Goal: Task Accomplishment & Management: Manage account settings

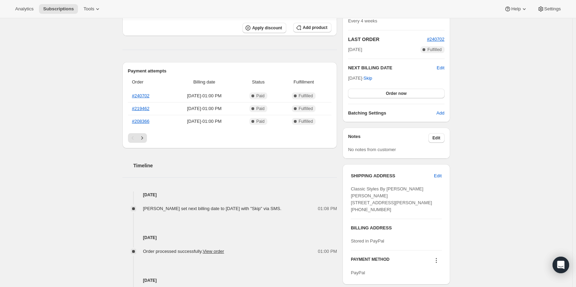
scroll to position [173, 0]
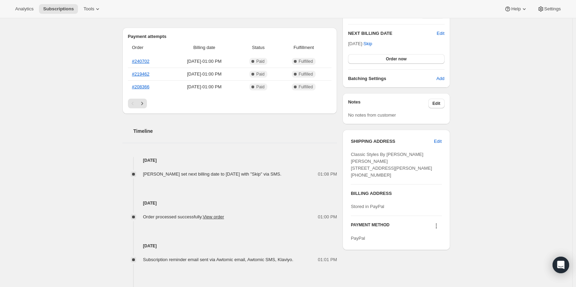
click at [437, 230] on icon at bounding box center [436, 226] width 7 height 7
click at [438, 207] on button "Send link to update card" at bounding box center [438, 202] width 52 height 11
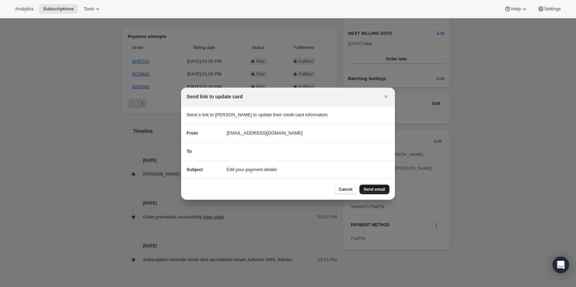
click at [378, 188] on span "Send email" at bounding box center [375, 190] width 22 height 6
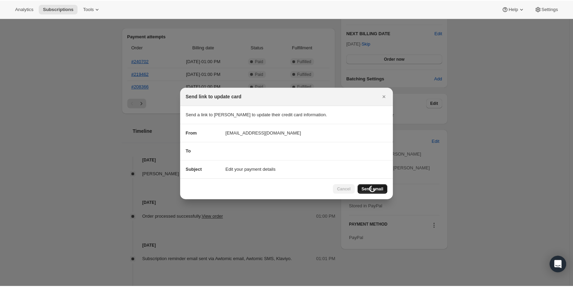
scroll to position [173, 0]
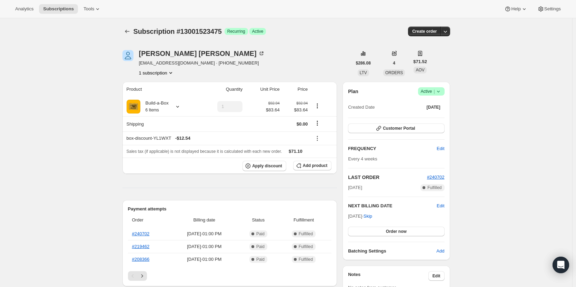
click at [435, 94] on span "|" at bounding box center [434, 92] width 1 height 6
click at [426, 114] on span "Cancel subscription" at bounding box center [433, 116] width 39 height 5
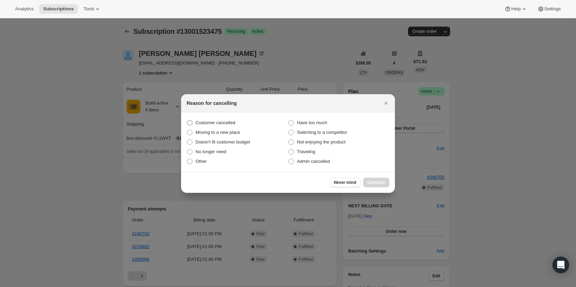
click at [225, 122] on span "Customer cancelled" at bounding box center [216, 122] width 40 height 5
click at [187, 120] on input "Customer cancelled" at bounding box center [187, 120] width 0 height 0
radio input "true"
click at [378, 182] on span "Continue" at bounding box center [377, 183] width 18 height 6
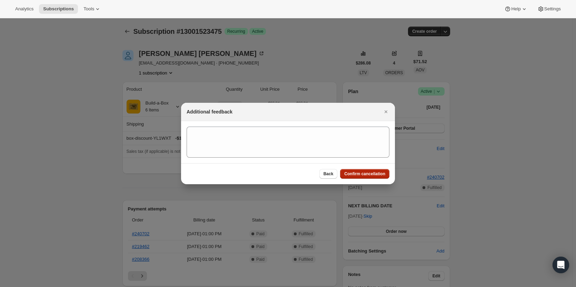
click at [370, 172] on span "Confirm cancellation" at bounding box center [365, 174] width 41 height 6
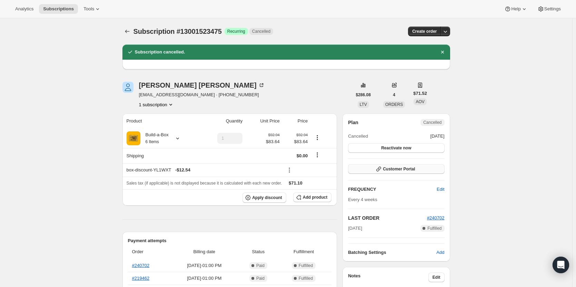
click at [393, 168] on span "Customer Portal" at bounding box center [399, 169] width 32 height 6
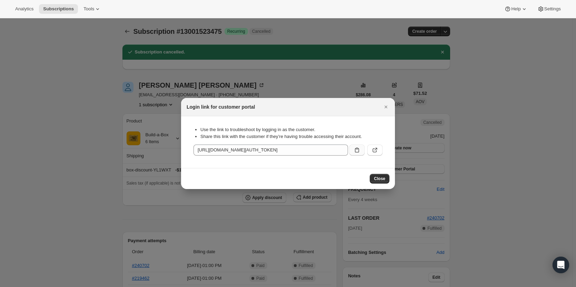
click at [356, 148] on icon ":rg1:" at bounding box center [357, 150] width 7 height 7
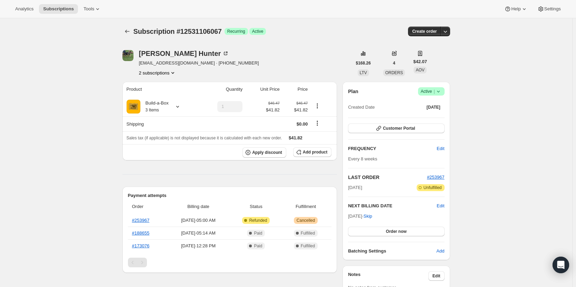
click at [165, 69] on div "[PERSON_NAME] [EMAIL_ADDRESS][DOMAIN_NAME] · [PHONE_NUMBER] 2 subscriptions" at bounding box center [199, 63] width 120 height 26
click at [166, 74] on button "2 subscriptions" at bounding box center [158, 72] width 38 height 7
click at [162, 96] on span "14930968851" at bounding box center [150, 97] width 28 height 5
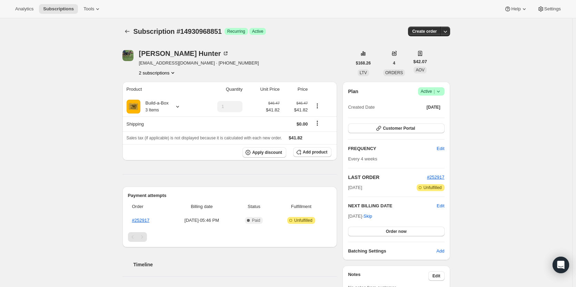
click at [148, 74] on button "2 subscriptions" at bounding box center [158, 72] width 38 height 7
click at [158, 88] on span "12531106067" at bounding box center [150, 85] width 28 height 5
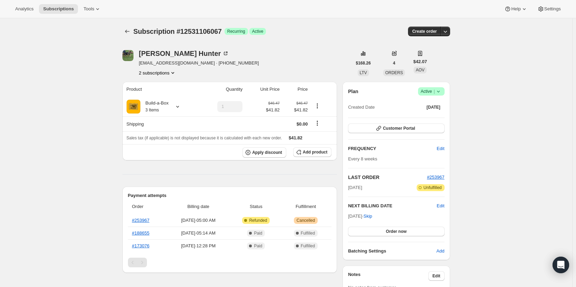
click at [154, 72] on button "2 subscriptions" at bounding box center [158, 72] width 38 height 7
click at [154, 95] on span "14930968851" at bounding box center [150, 97] width 28 height 5
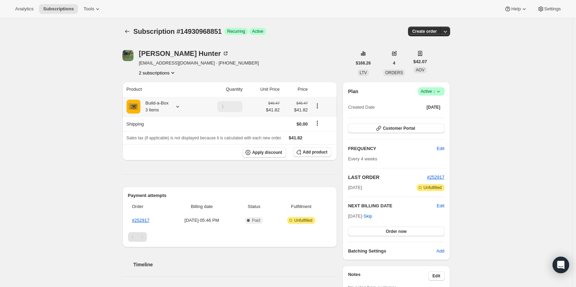
click at [169, 108] on div "Build-a-Box 3 Items" at bounding box center [154, 107] width 28 height 14
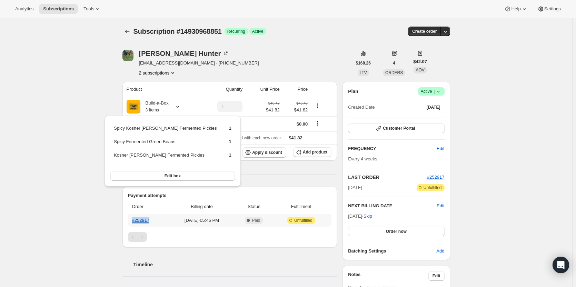
drag, startPoint x: 153, startPoint y: 220, endPoint x: 134, endPoint y: 221, distance: 18.7
click at [134, 221] on th "#252917" at bounding box center [148, 220] width 41 height 12
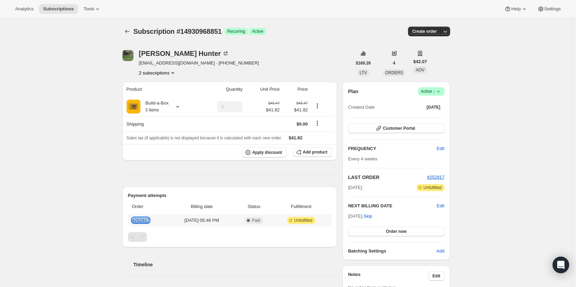
copy link "#252917"
click at [52, 165] on div "Subscription #14930968851. This page is ready Subscription #14930968851 Success…" at bounding box center [286, 233] width 573 height 431
click at [166, 102] on div "Build-a-Box 3 Items" at bounding box center [154, 107] width 28 height 14
